Goal: Task Accomplishment & Management: Use online tool/utility

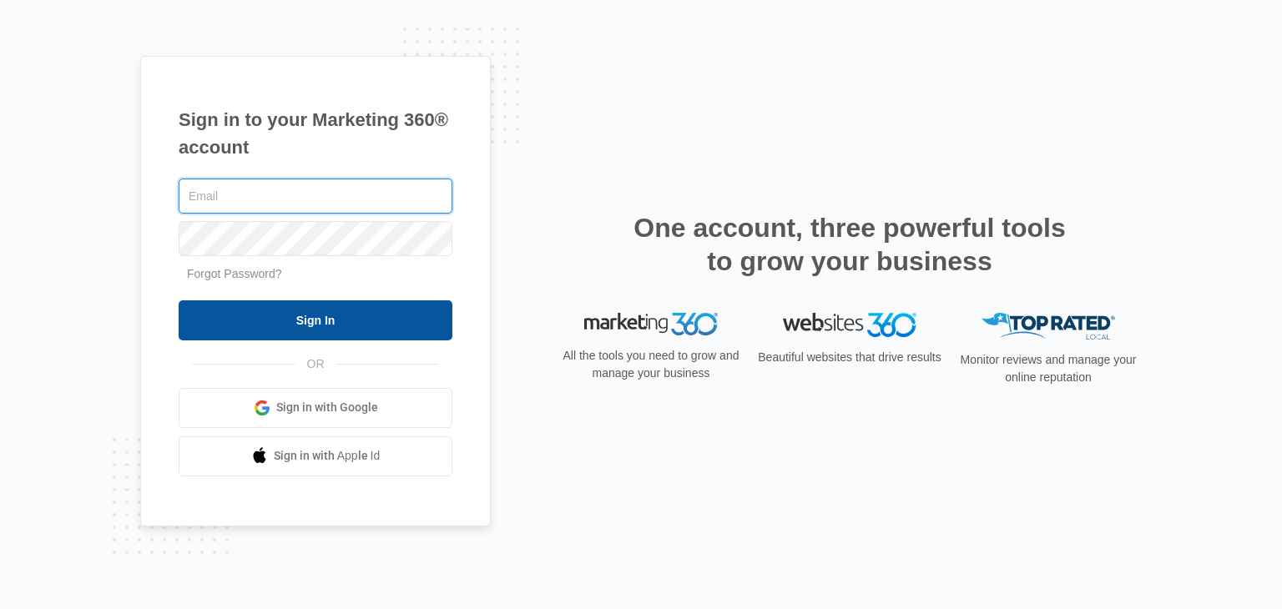
type input "[EMAIL_ADDRESS][DOMAIN_NAME]"
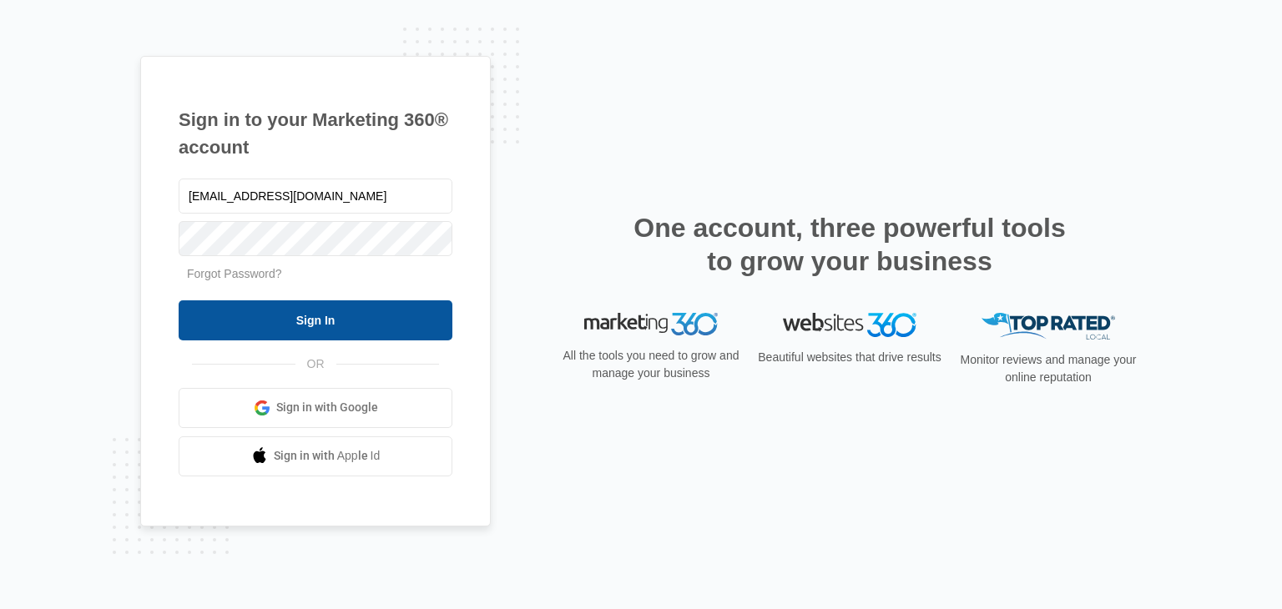
click at [391, 316] on input "Sign In" at bounding box center [316, 321] width 274 height 40
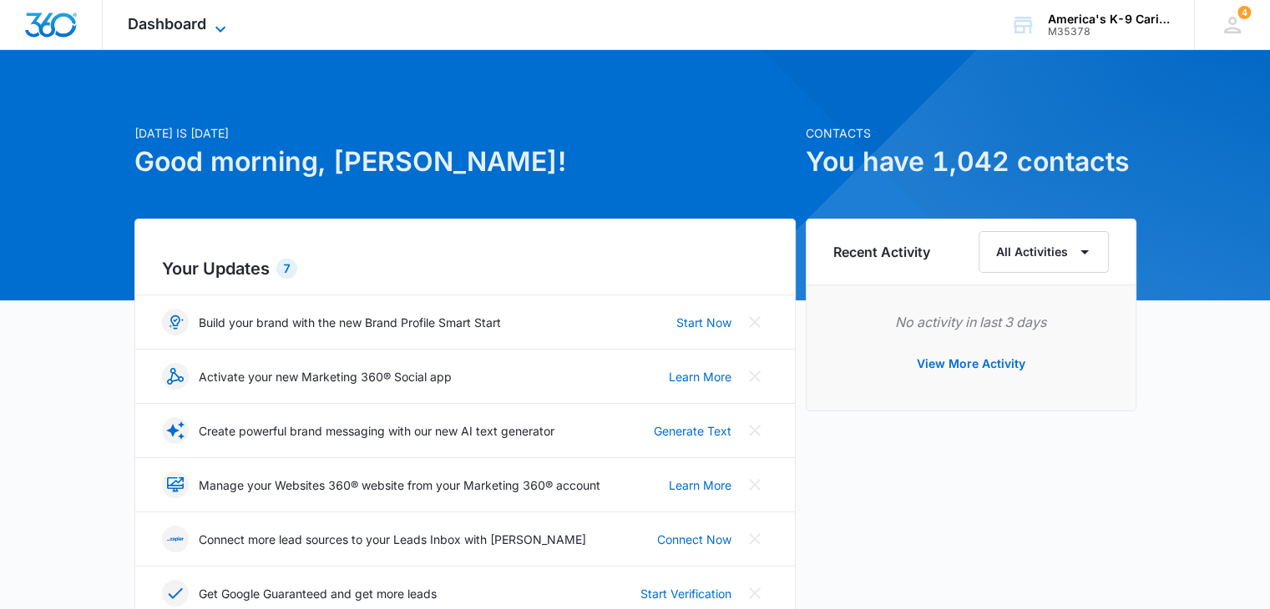
click at [222, 25] on icon at bounding box center [220, 29] width 20 height 20
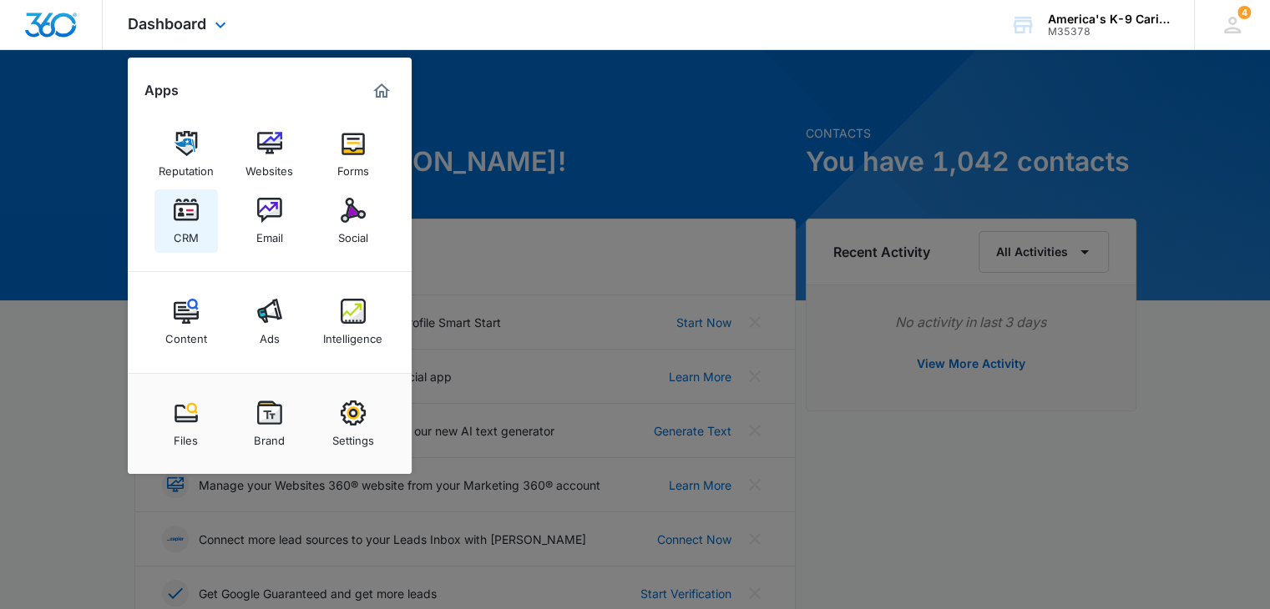
click at [190, 208] on img at bounding box center [186, 210] width 25 height 25
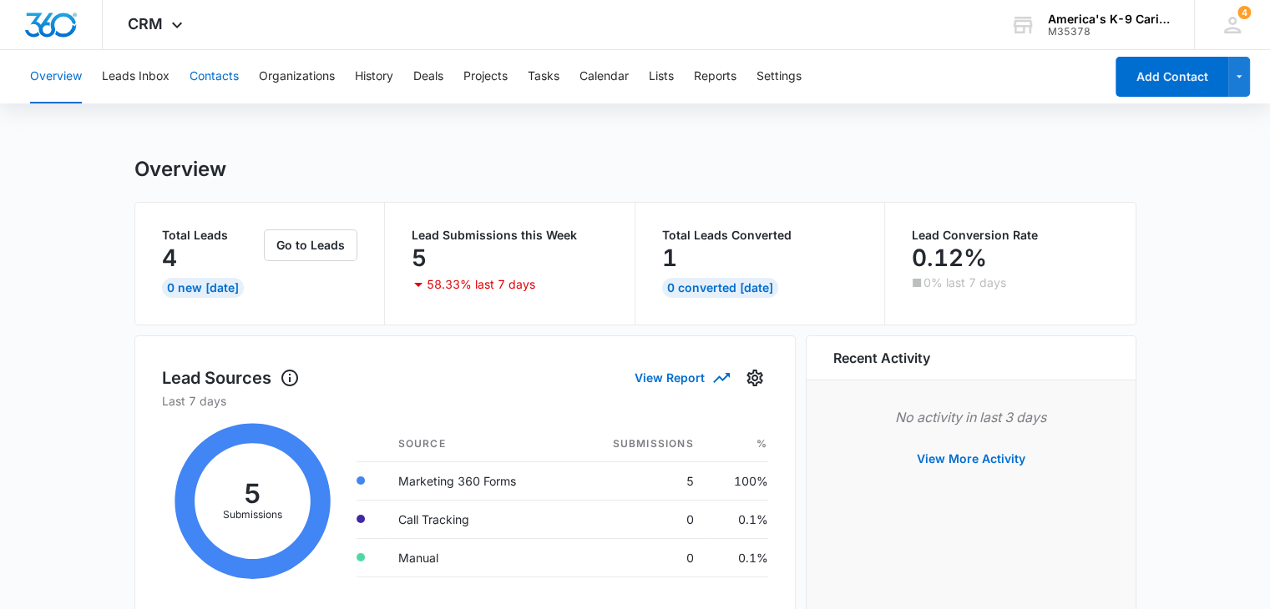
click at [214, 84] on button "Contacts" at bounding box center [214, 76] width 49 height 53
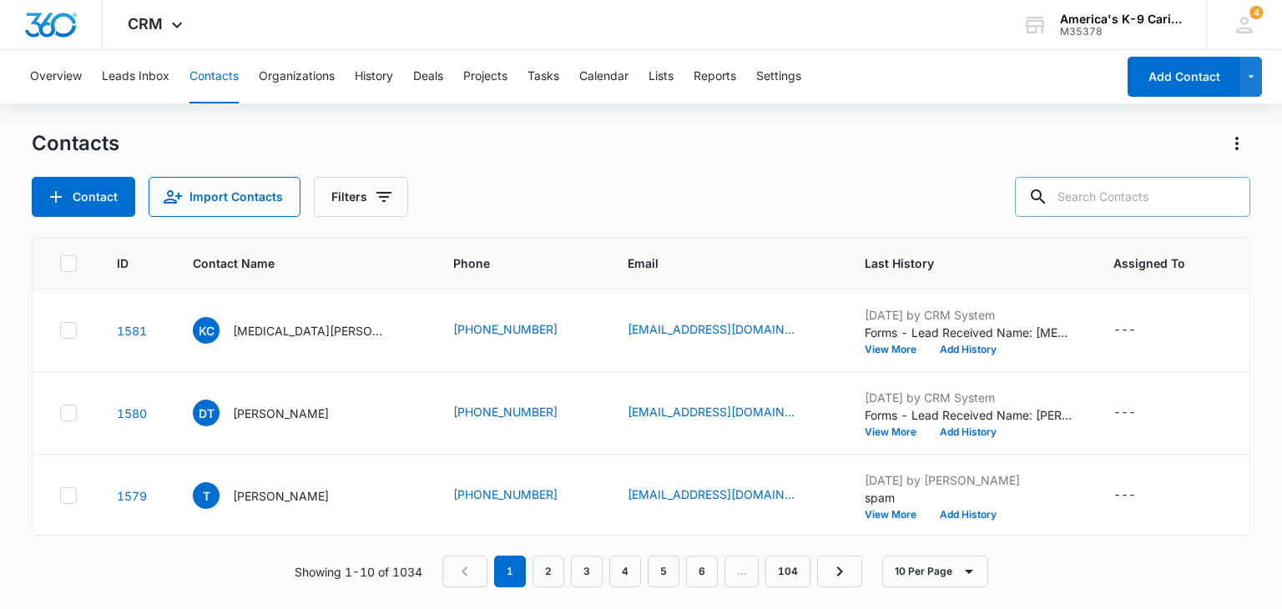
click at [1139, 205] on input "text" at bounding box center [1132, 197] width 235 height 40
type input "[PERSON_NAME]"
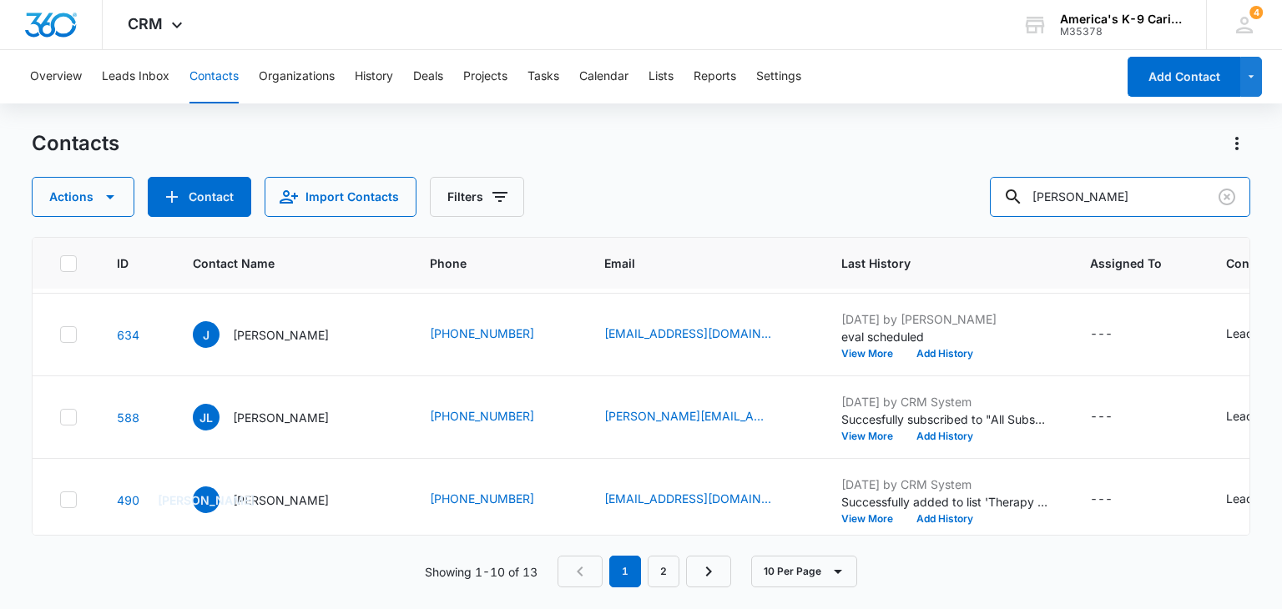
scroll to position [591, 0]
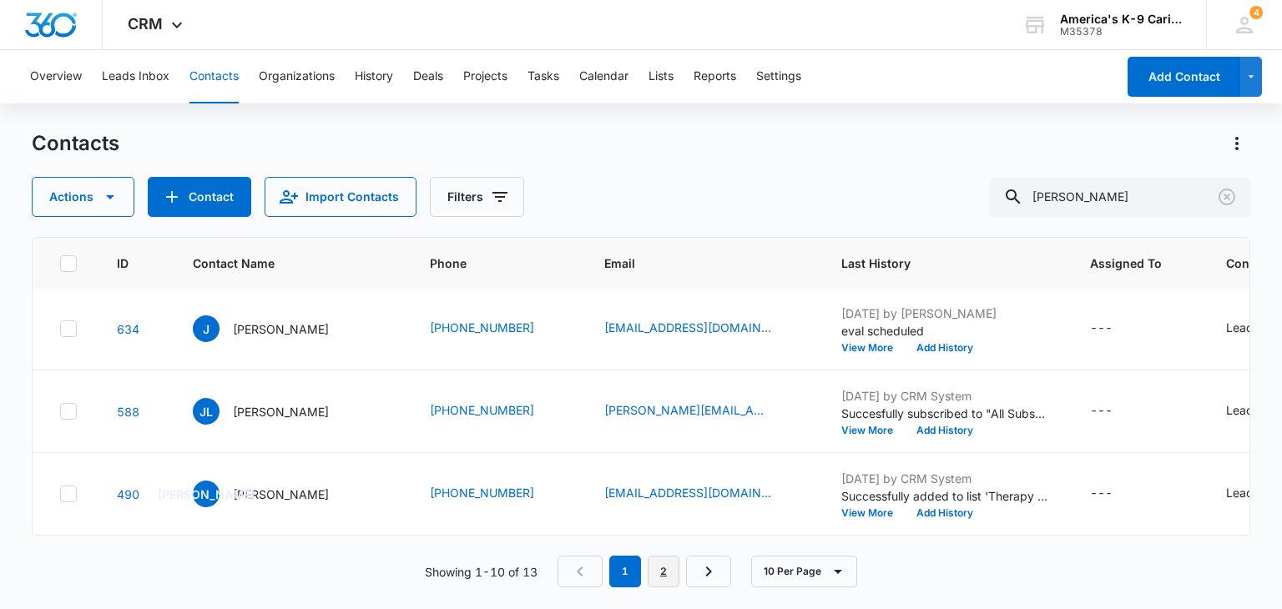
click at [651, 579] on link "2" at bounding box center [664, 572] width 32 height 32
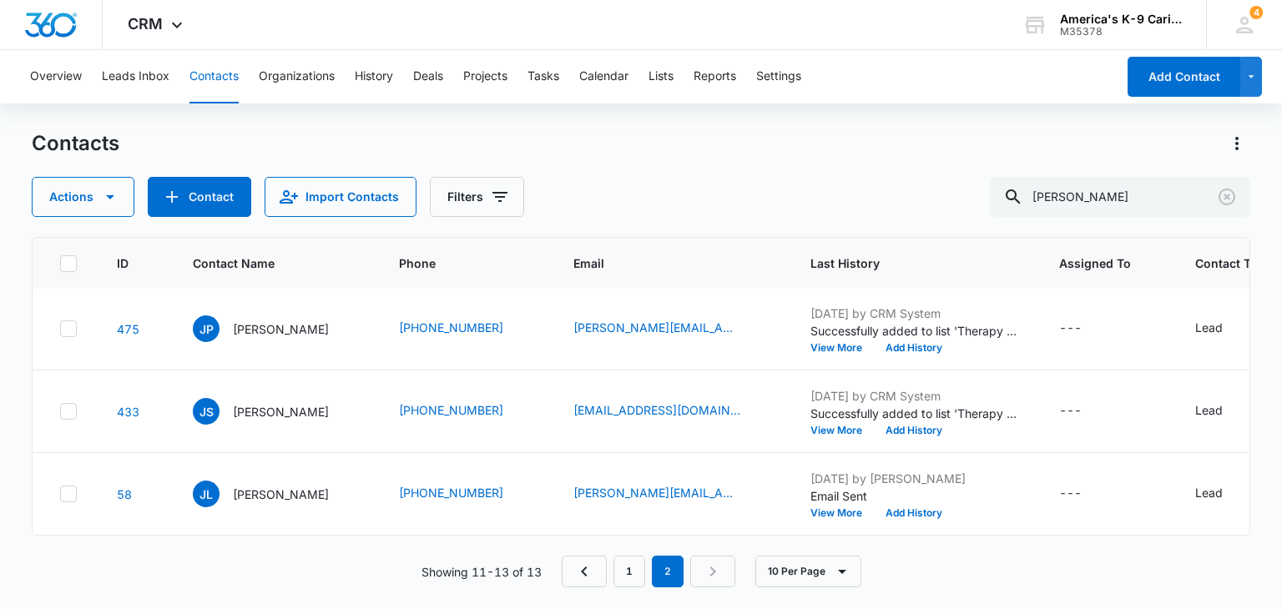
scroll to position [0, 0]
click at [631, 567] on link "1" at bounding box center [630, 572] width 32 height 32
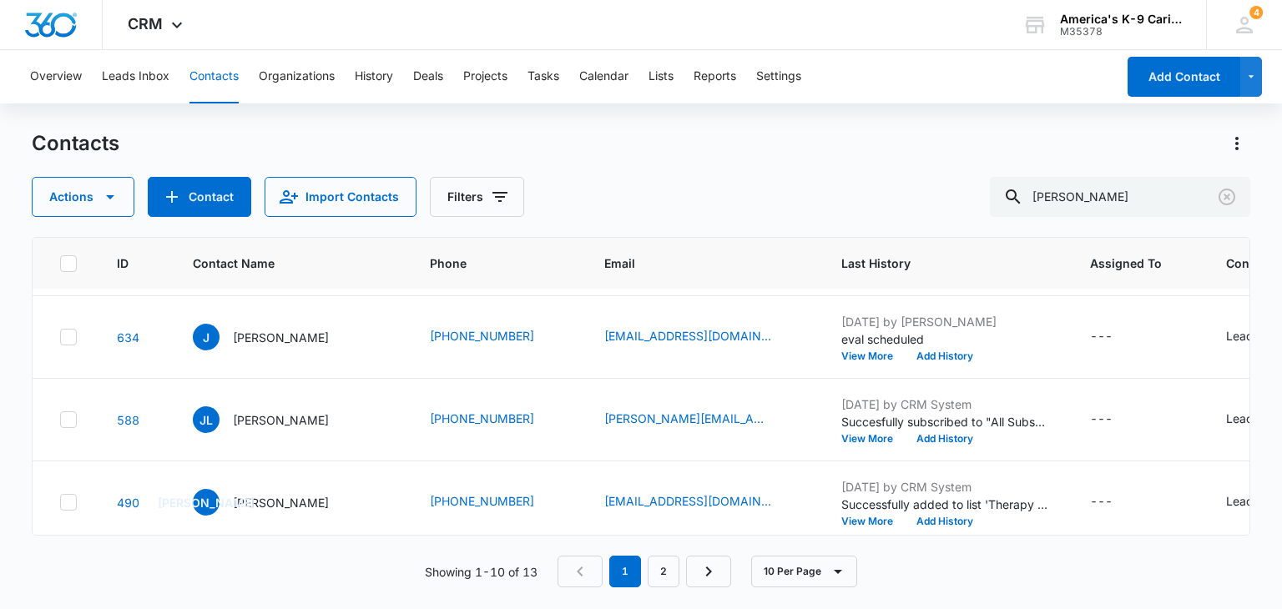
scroll to position [591, 0]
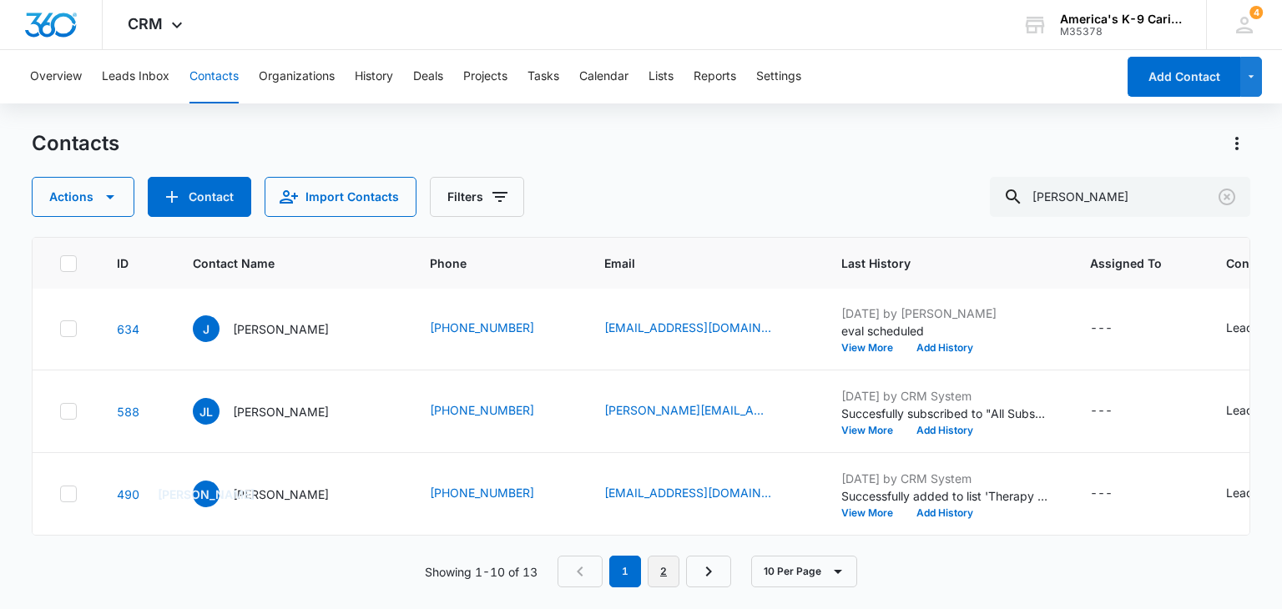
click at [675, 577] on link "2" at bounding box center [664, 572] width 32 height 32
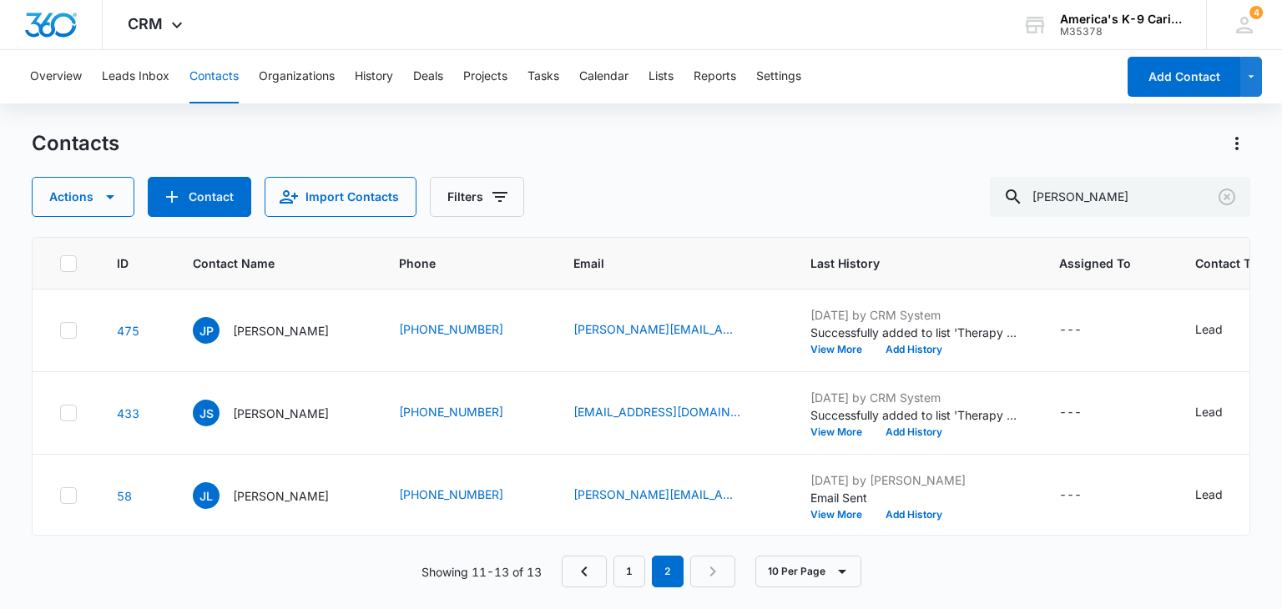
scroll to position [13, 0]
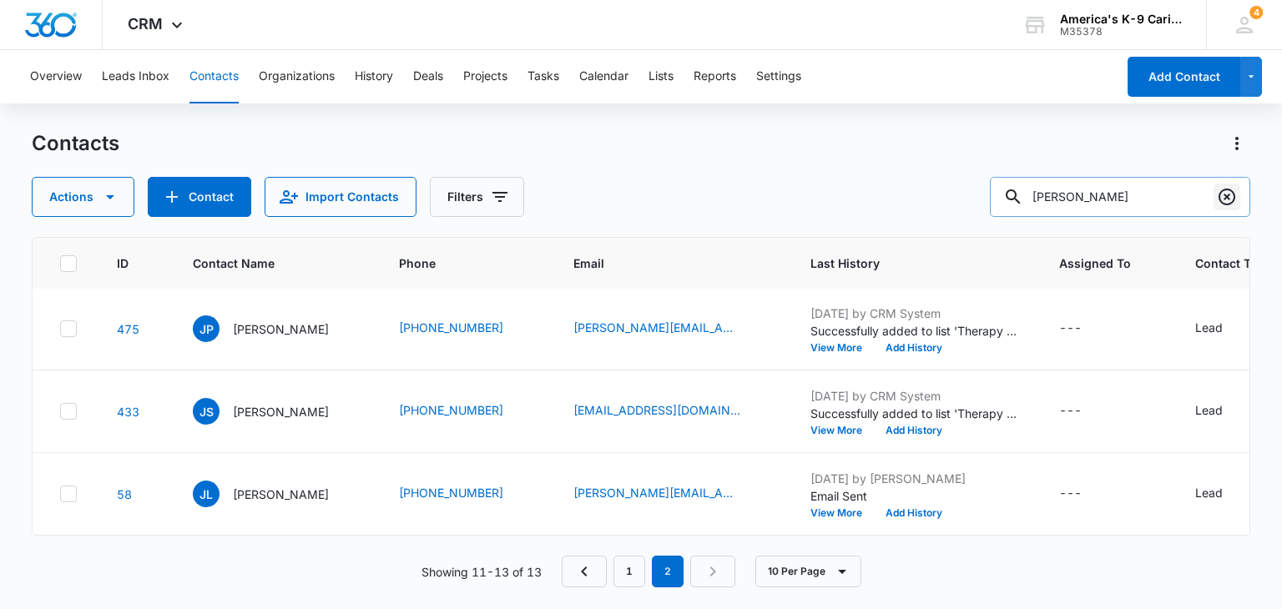
click at [1232, 197] on icon "Clear" at bounding box center [1227, 197] width 20 height 20
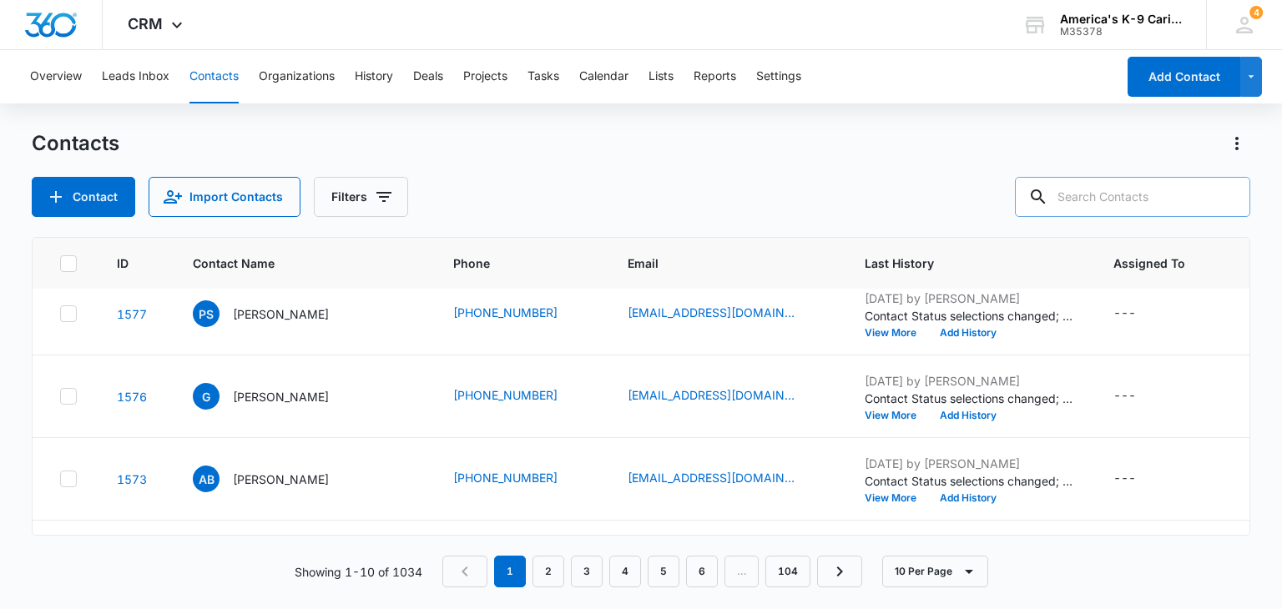
scroll to position [0, 0]
